Goal: Task Accomplishment & Management: Manage account settings

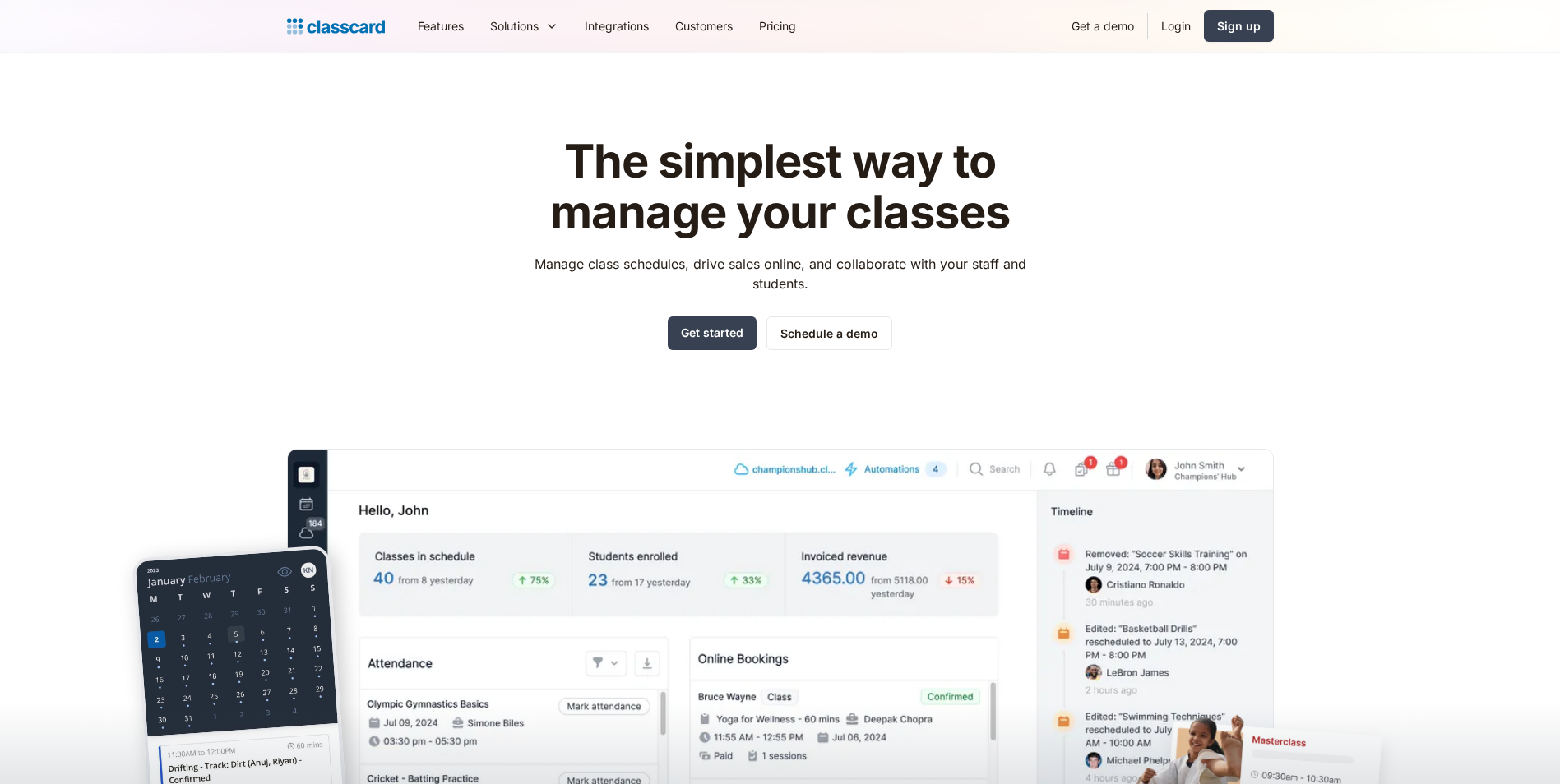
click at [1119, 73] on header "The simplest way to manage your classes Manage class schedules, drive sales onl…" at bounding box center [780, 468] width 1560 height 831
click at [1186, 27] on link "Login" at bounding box center [1176, 26] width 56 height 37
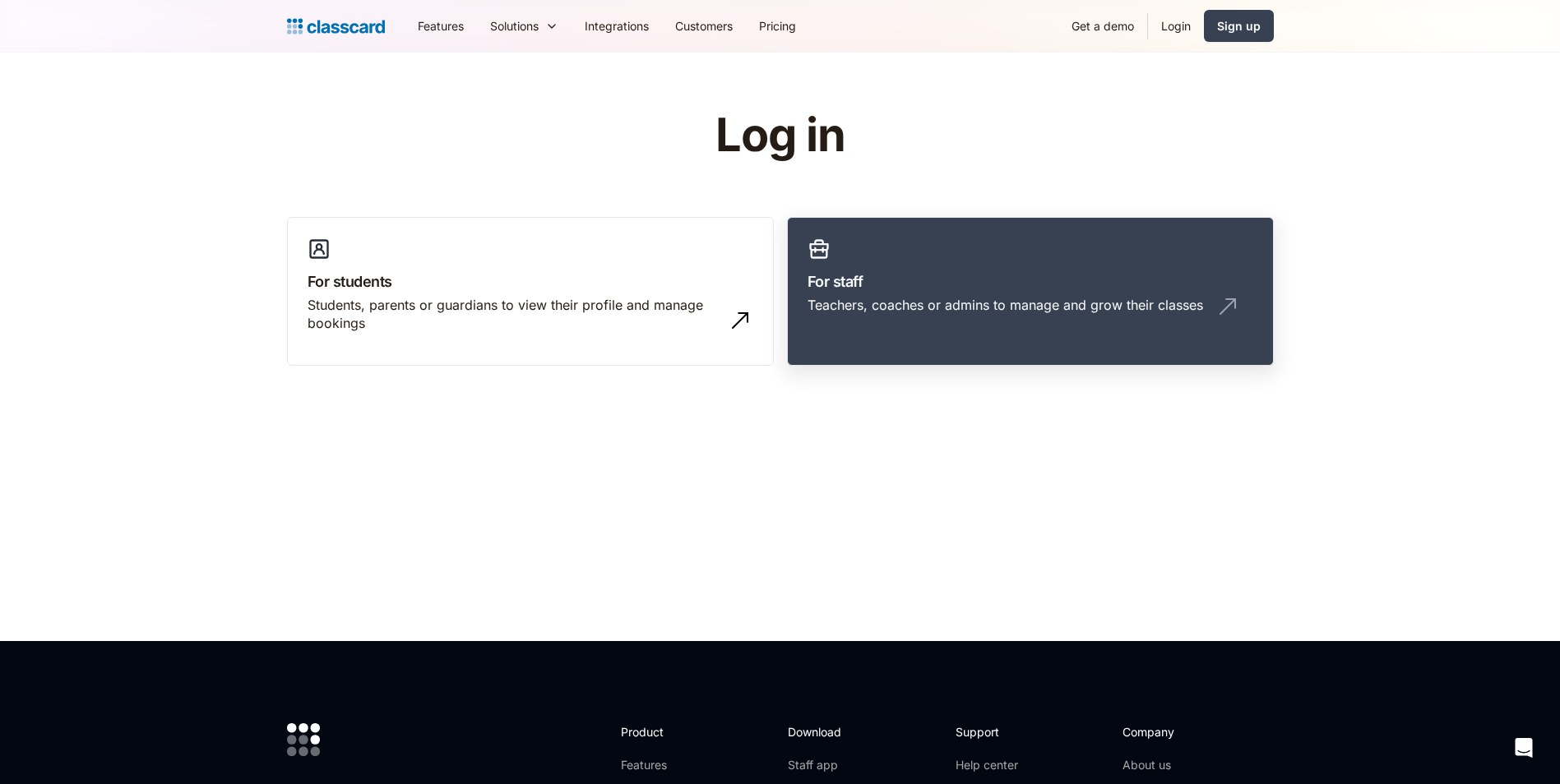
click at [965, 264] on link "For staff Teachers, coaches or admins to manage and grow their classes" at bounding box center [1030, 292] width 486 height 149
